Goal: Task Accomplishment & Management: Use online tool/utility

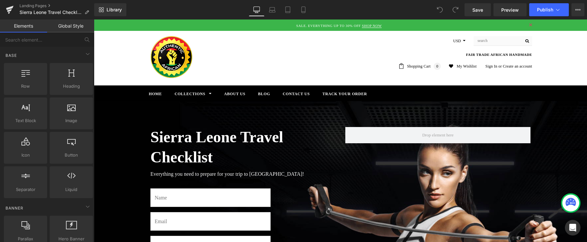
scroll to position [66, 0]
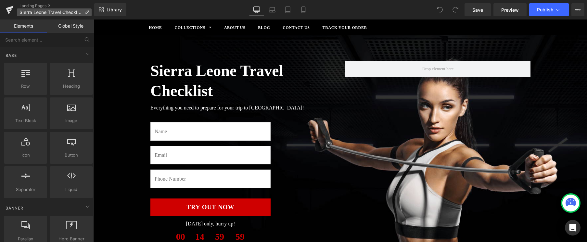
click at [86, 13] on icon at bounding box center [86, 12] width 5 height 5
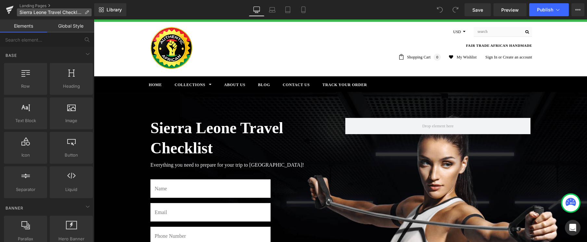
click at [86, 13] on icon at bounding box center [86, 12] width 5 height 5
click at [86, 11] on icon at bounding box center [86, 12] width 5 height 5
click at [69, 12] on span "Sierra Leone Travel Checklist OptIn - [DATE] 10:20:28" at bounding box center [50, 12] width 62 height 5
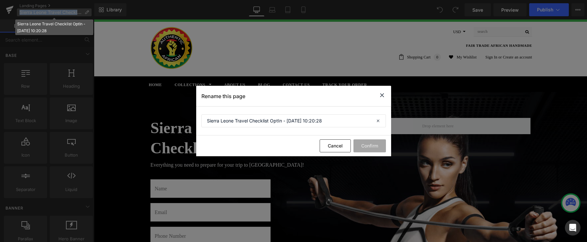
click at [69, 0] on div "You are previewing how the will restyle your page. You can not edit Elements in…" at bounding box center [293, 0] width 587 height 0
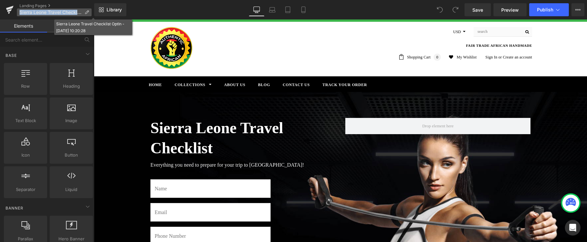
click at [69, 12] on span "Sierra Leone Travel Checklist OptIn - [DATE] 10:20:28" at bounding box center [50, 12] width 62 height 5
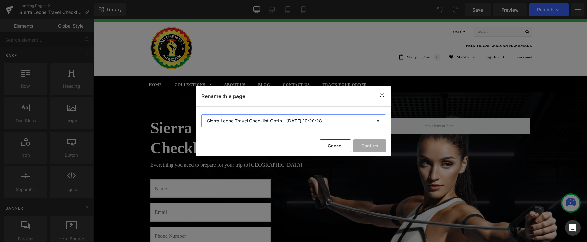
drag, startPoint x: 282, startPoint y: 121, endPoint x: 189, endPoint y: 111, distance: 93.7
click at [190, 111] on div "Rename this page Sierra Leone Travel Checklist OptIn - [DATE] 10:20:28 Cancel C…" at bounding box center [293, 121] width 587 height 242
type input "Advertise With Us - [DATE] 10:20:28"
click at [371, 143] on button "Confirm" at bounding box center [369, 145] width 32 height 13
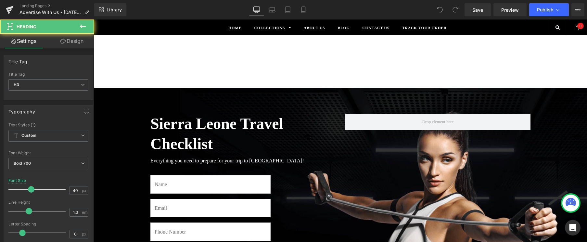
drag, startPoint x: 184, startPoint y: 118, endPoint x: 285, endPoint y: 124, distance: 101.5
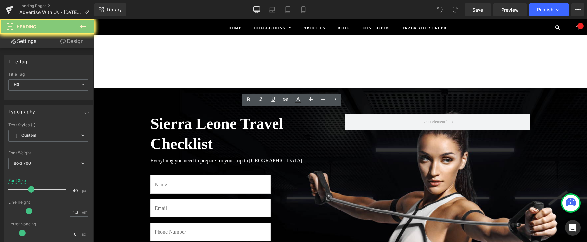
drag, startPoint x: 338, startPoint y: 81, endPoint x: 317, endPoint y: 84, distance: 20.8
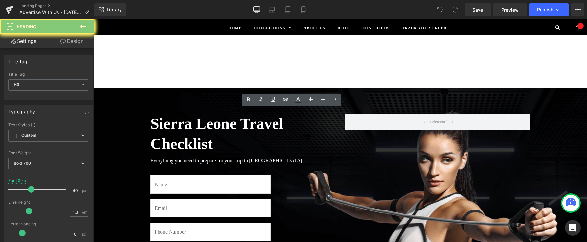
drag, startPoint x: 324, startPoint y: 81, endPoint x: 316, endPoint y: 84, distance: 8.6
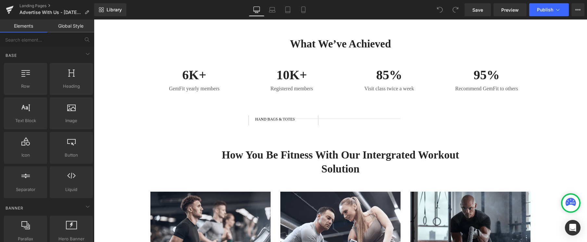
scroll to position [330, 0]
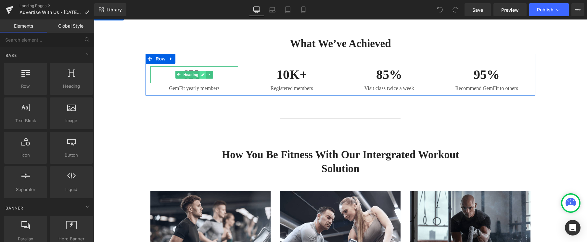
click at [202, 73] on icon at bounding box center [203, 75] width 4 height 4
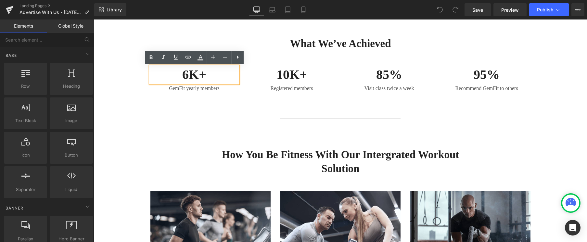
click at [188, 72] on h3 "6K+" at bounding box center [194, 74] width 88 height 17
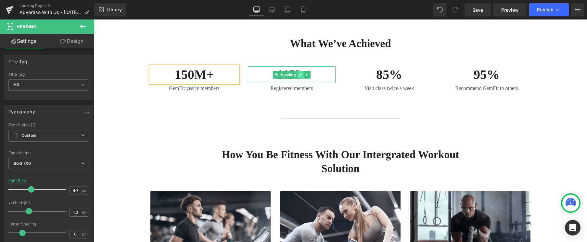
click at [301, 75] on icon at bounding box center [300, 74] width 3 height 3
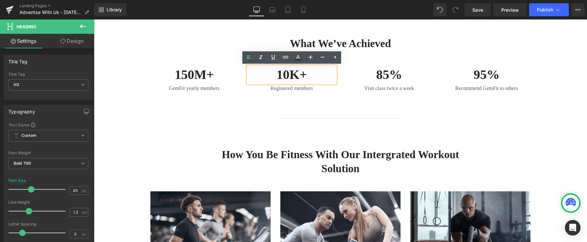
click at [286, 73] on h3 "10K+" at bounding box center [292, 74] width 88 height 17
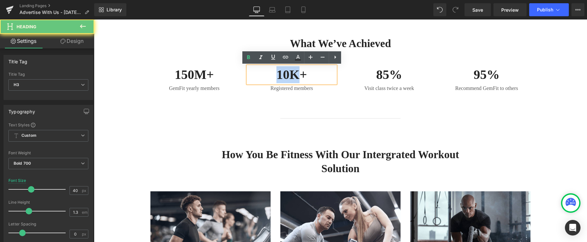
click at [286, 73] on h3 "10K+" at bounding box center [292, 74] width 88 height 17
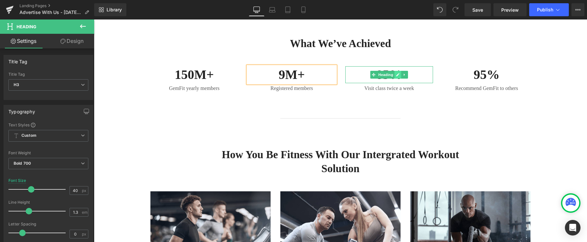
click at [399, 74] on icon at bounding box center [397, 74] width 3 height 3
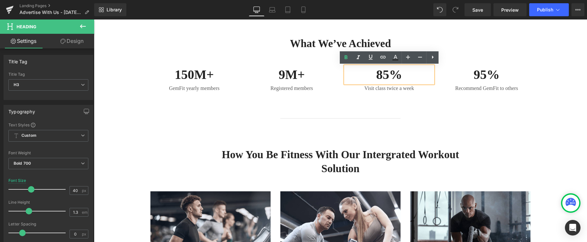
click at [389, 73] on h3 "85%" at bounding box center [389, 74] width 88 height 17
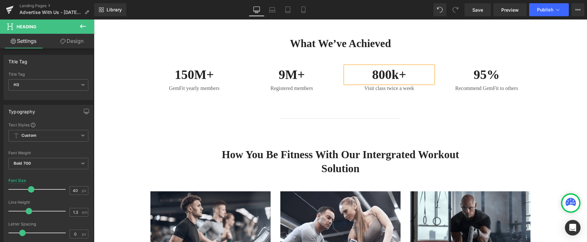
scroll to position [331, 0]
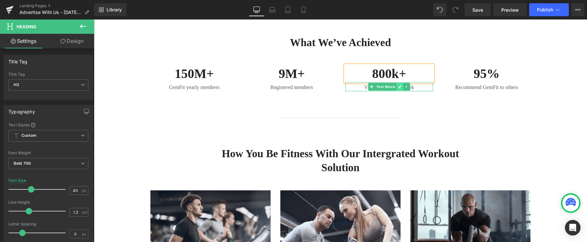
click at [398, 87] on icon at bounding box center [400, 87] width 4 height 4
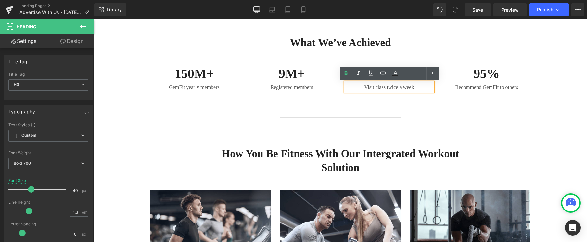
click at [392, 86] on p "Visit class twice a week" at bounding box center [389, 87] width 88 height 8
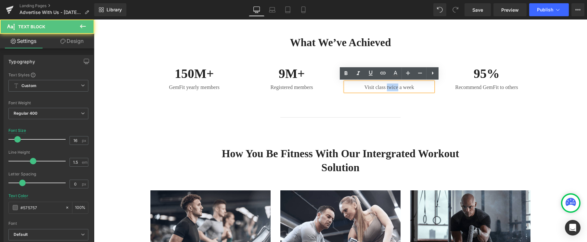
click at [392, 86] on p "Visit class twice a week" at bounding box center [389, 87] width 88 height 8
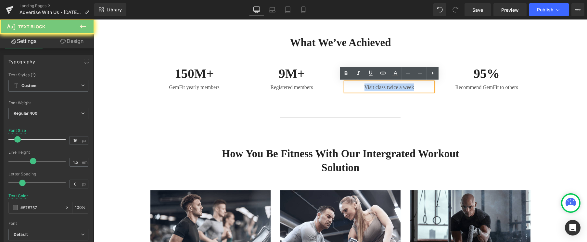
click at [392, 86] on p "Visit class twice a week" at bounding box center [389, 87] width 88 height 8
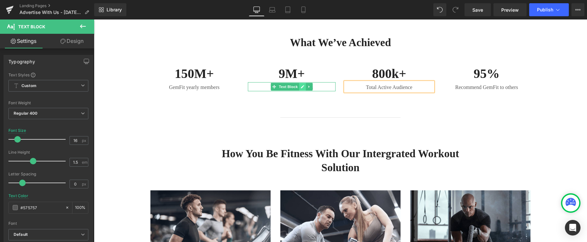
click at [302, 86] on icon at bounding box center [303, 87] width 4 height 4
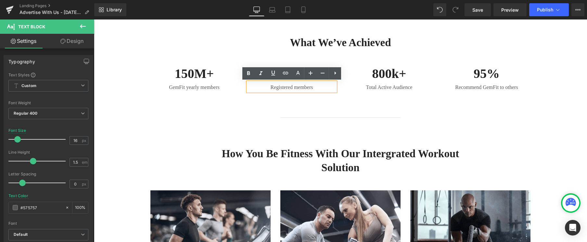
click at [295, 86] on p "Registered members" at bounding box center [292, 87] width 88 height 8
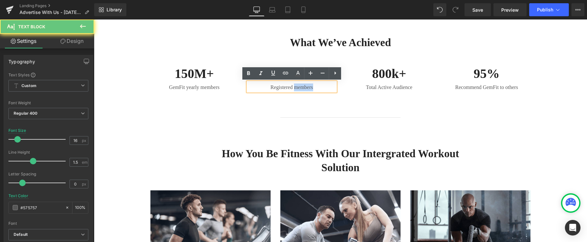
click at [295, 86] on p "Registered members" at bounding box center [292, 87] width 88 height 8
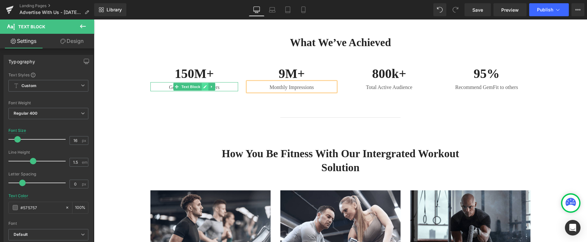
click at [205, 86] on icon at bounding box center [204, 86] width 3 height 3
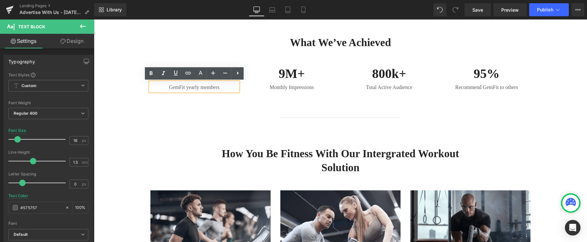
click at [205, 86] on p "GemFit yearly members" at bounding box center [194, 87] width 88 height 8
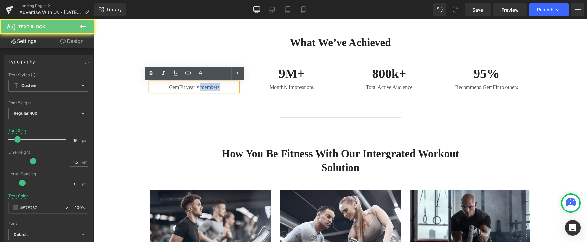
click at [205, 86] on p "GemFit yearly members" at bounding box center [194, 87] width 88 height 8
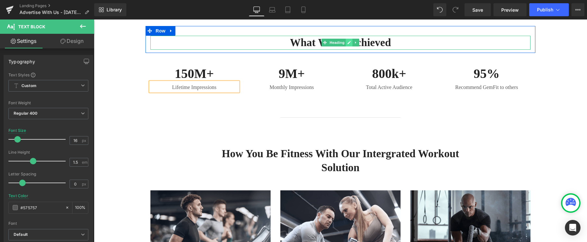
click at [349, 43] on icon at bounding box center [348, 42] width 3 height 3
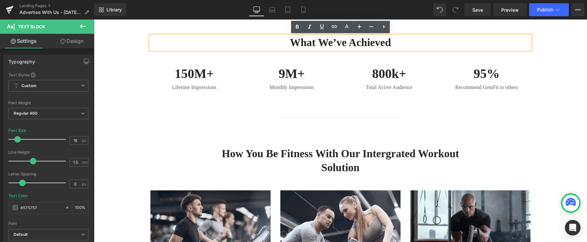
click at [349, 43] on h2 "What We’ve Achieved" at bounding box center [340, 43] width 380 height 14
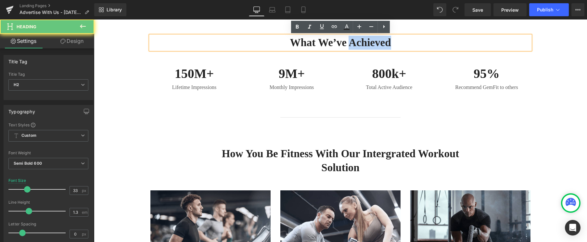
click at [349, 43] on h2 "What We’ve Achieved" at bounding box center [340, 43] width 380 height 14
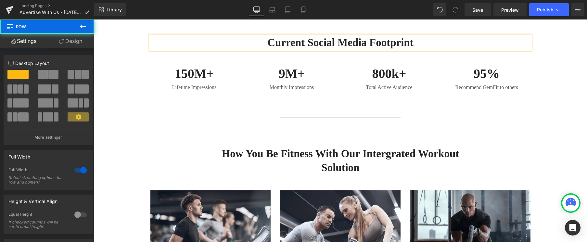
click at [175, 111] on div "current Social Media Footprint Heading Row 150M+ Heading Lifetime Impressions T…" at bounding box center [340, 62] width 493 height 104
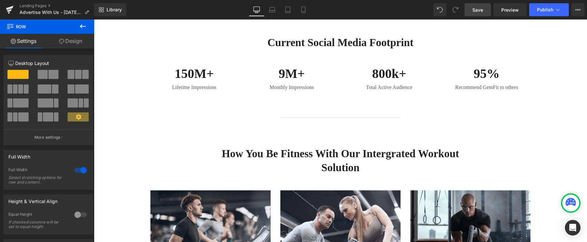
click at [480, 8] on span "Save" at bounding box center [477, 9] width 11 height 7
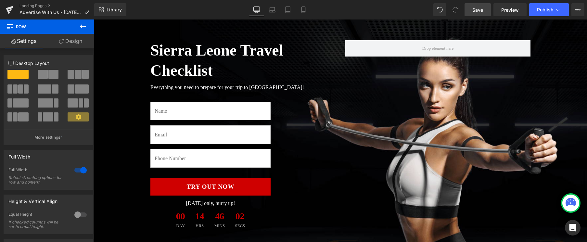
scroll to position [83, 0]
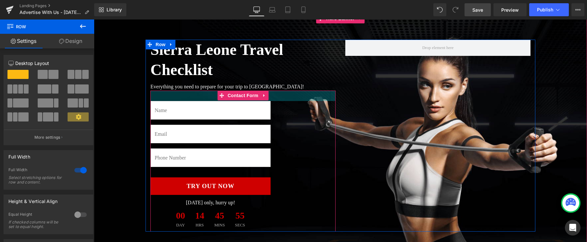
click at [182, 96] on div "32px" at bounding box center [242, 96] width 185 height 10
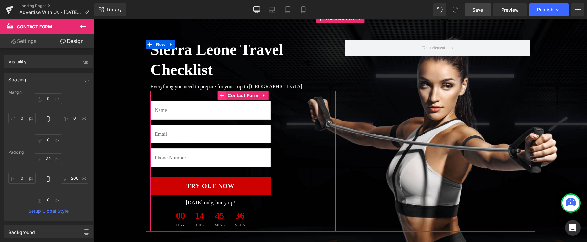
click at [221, 95] on icon at bounding box center [221, 95] width 5 height 5
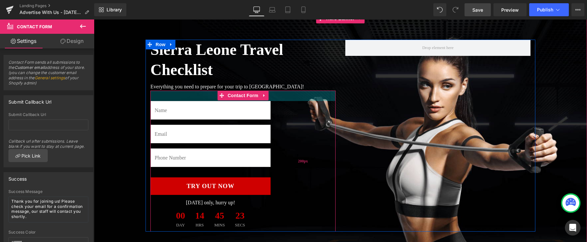
drag, startPoint x: 294, startPoint y: 95, endPoint x: 282, endPoint y: 95, distance: 12.7
click at [294, 95] on div "Text Field Email Field Text Field Try Out Now Submit Button Today only, hurry u…" at bounding box center [242, 161] width 185 height 141
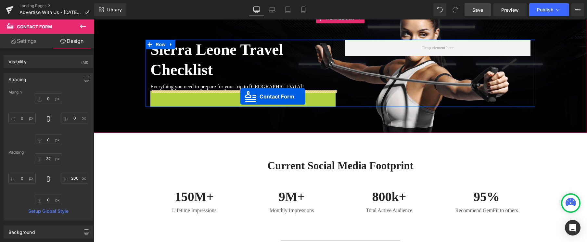
drag, startPoint x: 220, startPoint y: 94, endPoint x: 240, endPoint y: 96, distance: 20.2
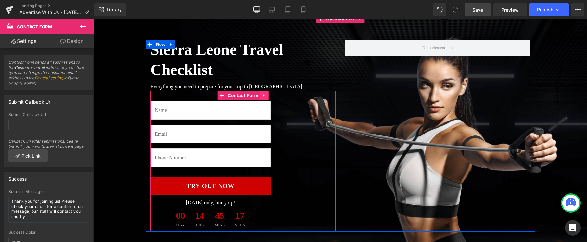
click at [264, 96] on icon at bounding box center [264, 95] width 5 height 5
click at [266, 96] on icon at bounding box center [268, 95] width 5 height 5
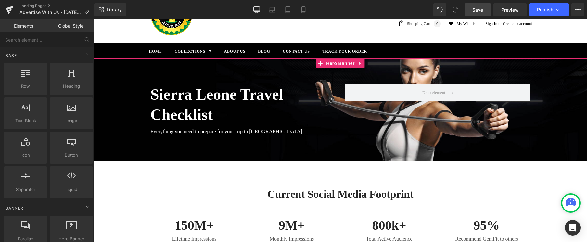
scroll to position [42, 0]
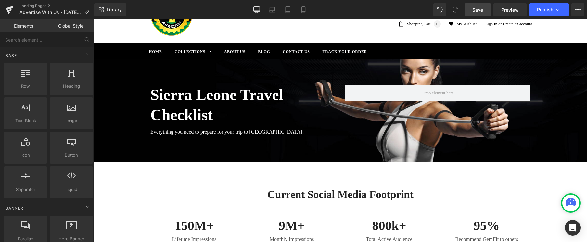
click at [225, 175] on div "current Social Media Footprint Heading Row 150M+ Heading Lifetime Impressions T…" at bounding box center [340, 214] width 493 height 104
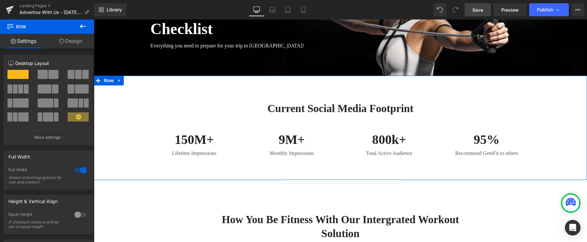
scroll to position [135, 0]
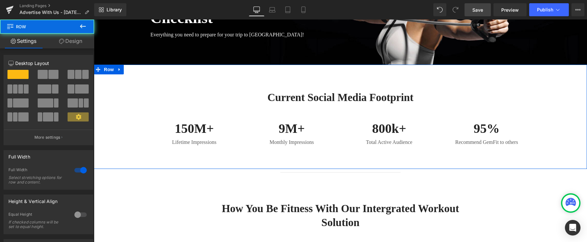
click at [341, 156] on div "current Social Media Footprint Heading Row 150M+ Heading Lifetime Impressions T…" at bounding box center [340, 117] width 493 height 104
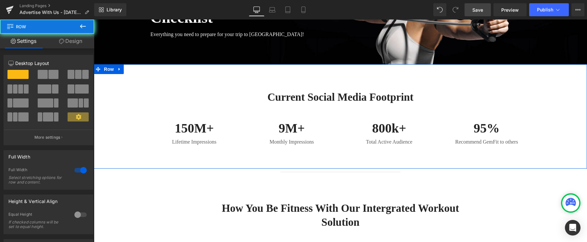
click at [342, 156] on div "current Social Media Footprint Heading Row 150M+ Heading Lifetime Impressions T…" at bounding box center [340, 116] width 493 height 104
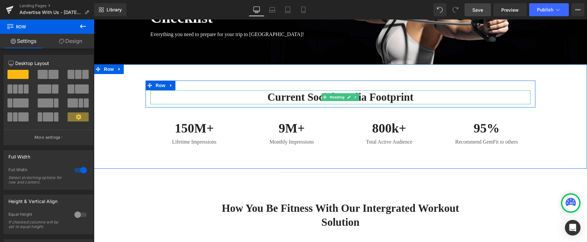
scroll to position [139, 0]
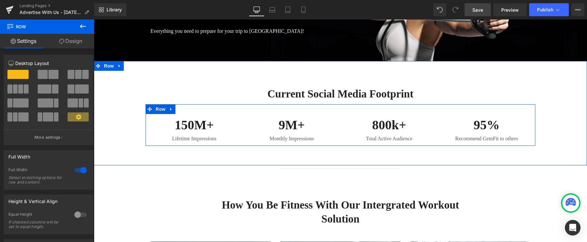
click at [242, 138] on div "150M+ Heading Lifetime Impressions Text Block" at bounding box center [193, 130] width 97 height 26
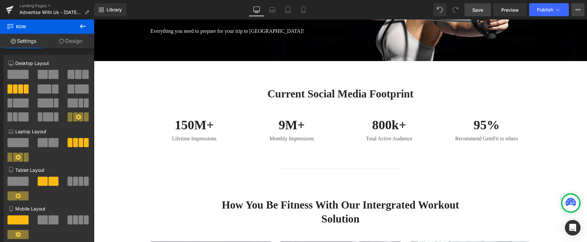
click at [579, 10] on icon at bounding box center [580, 9] width 2 height 1
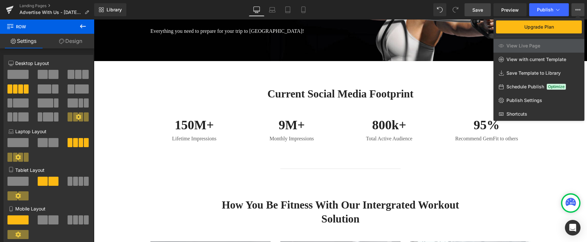
click at [149, 106] on div at bounding box center [340, 130] width 493 height 222
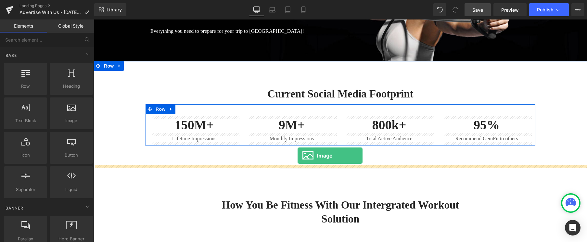
drag, startPoint x: 164, startPoint y: 135, endPoint x: 297, endPoint y: 156, distance: 135.0
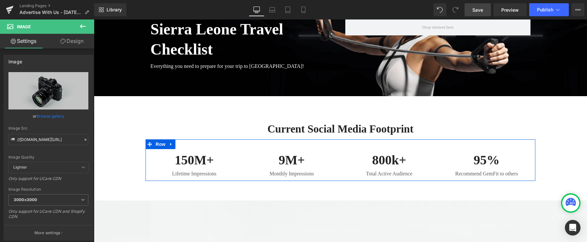
scroll to position [103, 0]
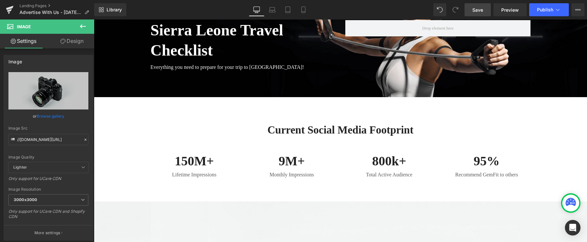
click at [213, 103] on div "current Social Media Footprint Heading Row 150M+ Heading Lifetime Impressions T…" at bounding box center [340, 149] width 493 height 104
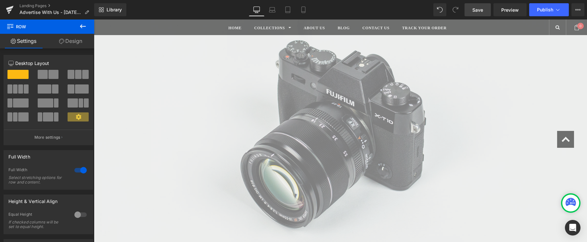
scroll to position [339, 0]
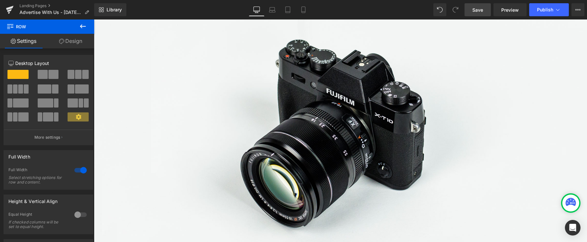
click at [339, 131] on div "Image" at bounding box center [340, 128] width 493 height 327
click at [339, 131] on li "Image" at bounding box center [337, 128] width 20 height 8
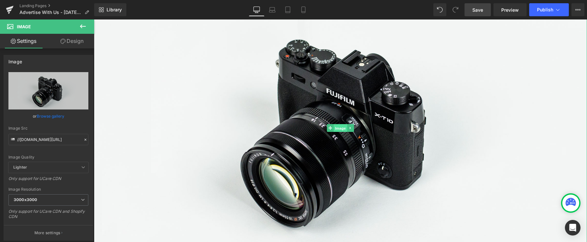
click at [338, 128] on span "Image" at bounding box center [340, 128] width 14 height 8
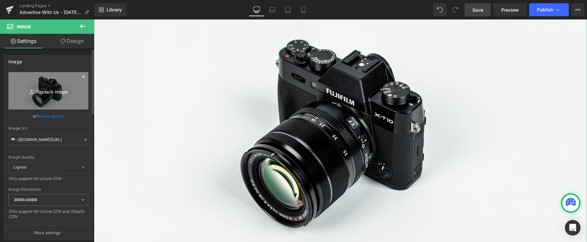
click at [49, 91] on icon "Replace Image" at bounding box center [48, 91] width 52 height 8
type input "C:\fakepath\Screenshot 2025-08-29 at 8.22.49 AM.png"
